Goal: Information Seeking & Learning: Learn about a topic

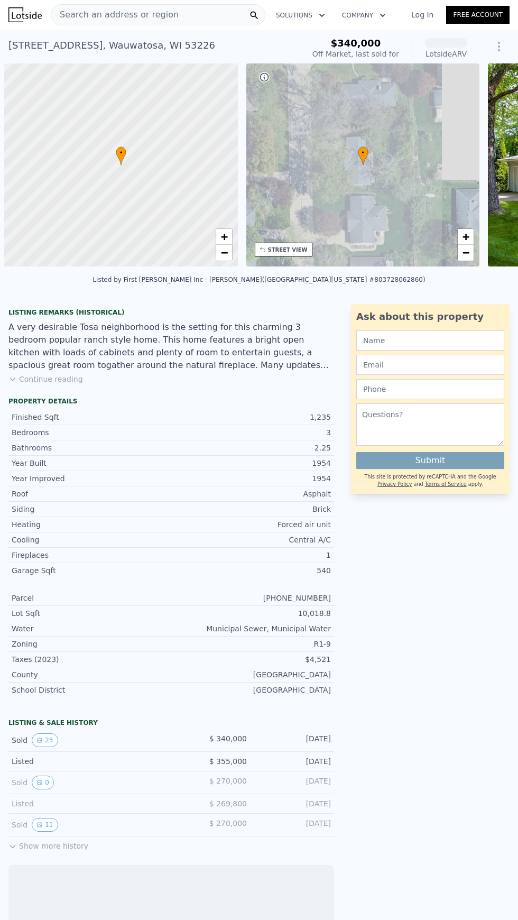
scroll to position [0, 4]
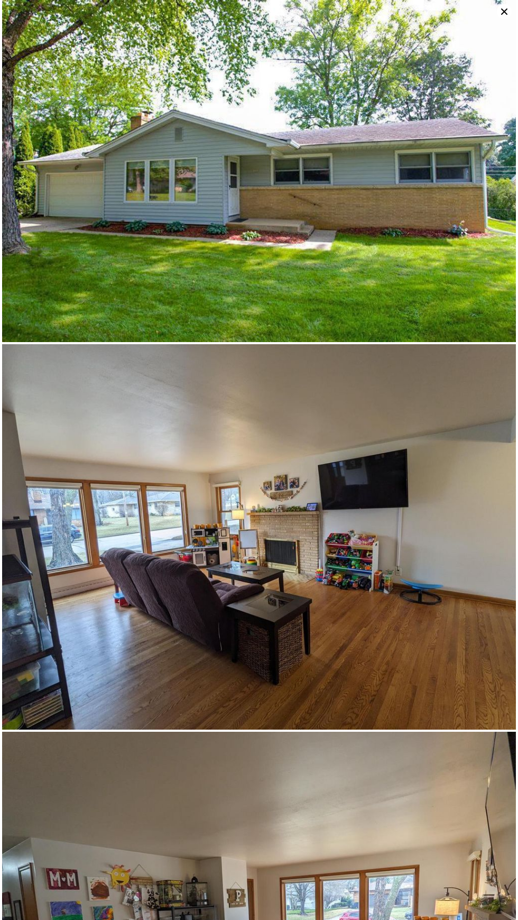
scroll to position [0, 0]
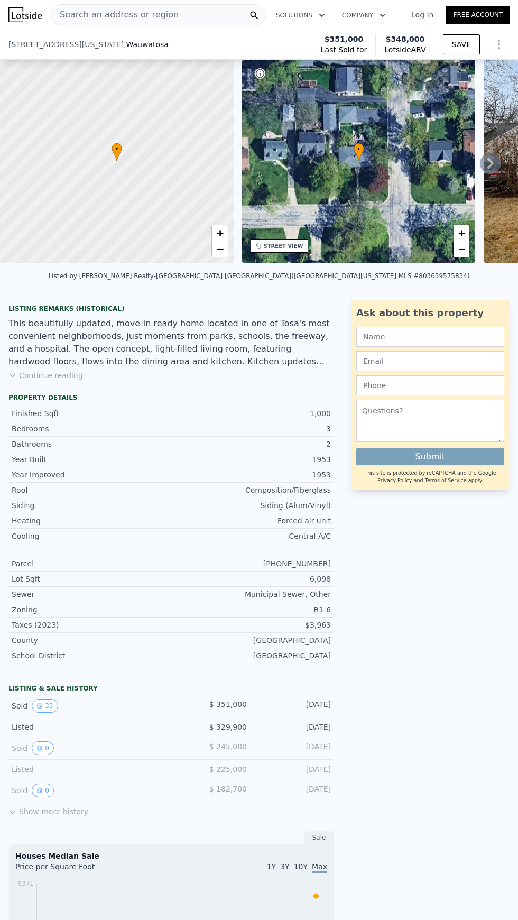
scroll to position [67, 0]
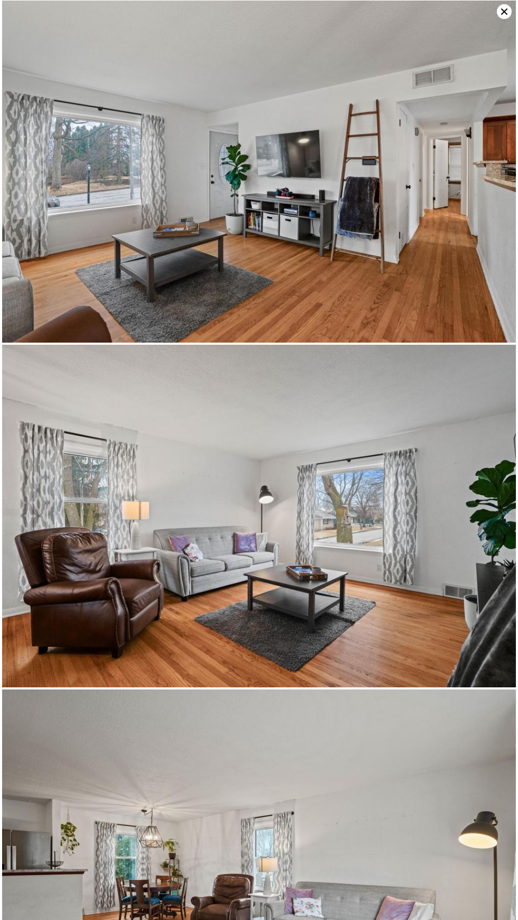
scroll to position [1034, 0]
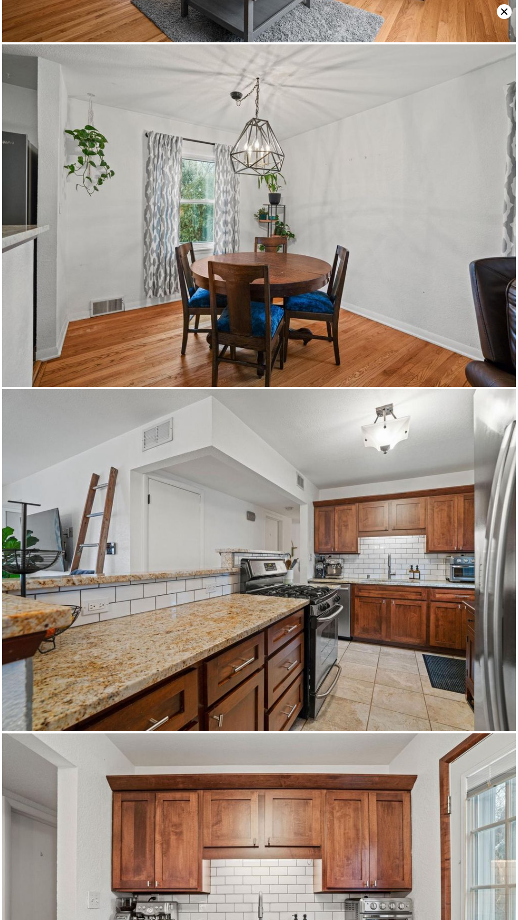
click at [54, 477] on img at bounding box center [259, 560] width 514 height 342
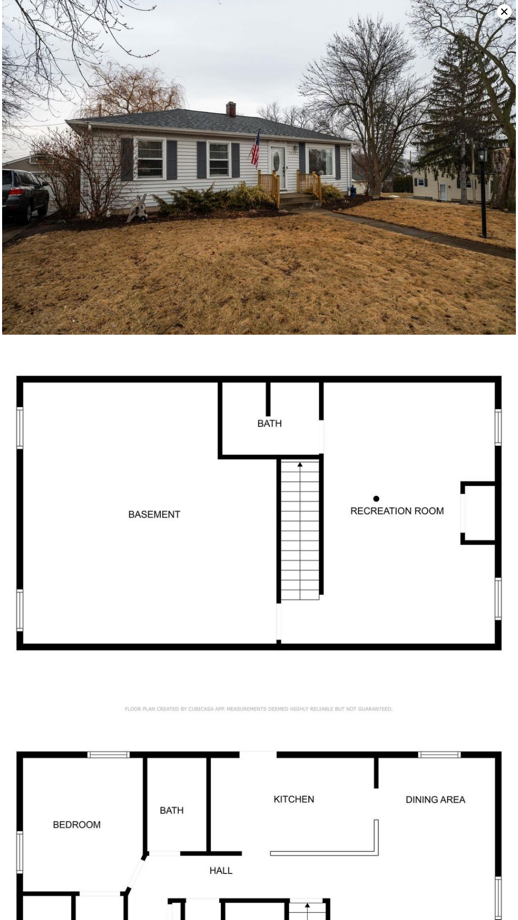
scroll to position [9992, 0]
